Goal: Navigation & Orientation: Find specific page/section

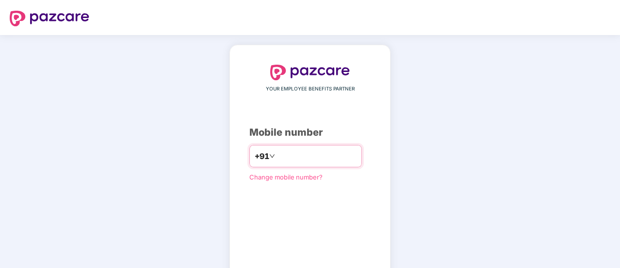
click at [308, 157] on input "number" at bounding box center [317, 156] width 80 height 16
type input "**********"
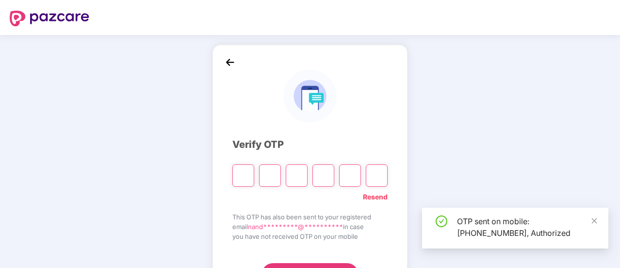
click at [253, 179] on input "Please enter verification code. Digit 1" at bounding box center [244, 175] width 22 height 22
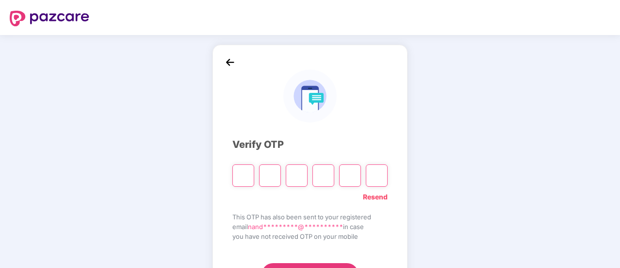
type input "*"
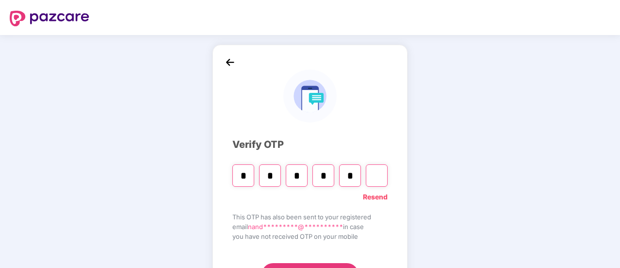
type input "*"
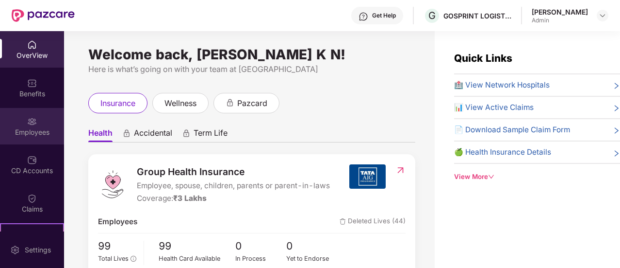
click at [23, 117] on div "Employees" at bounding box center [32, 126] width 64 height 36
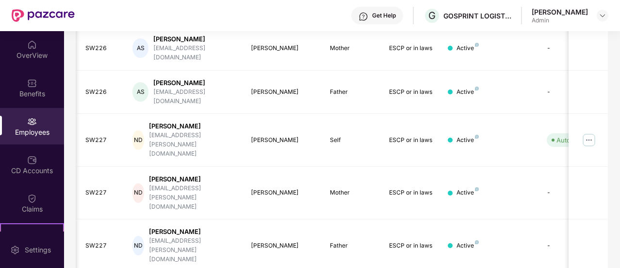
scroll to position [0, 7]
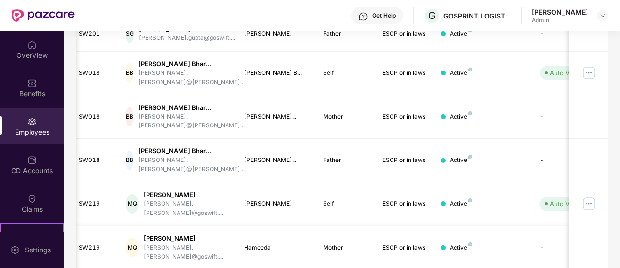
scroll to position [327, 0]
